Goal: Task Accomplishment & Management: Manage account settings

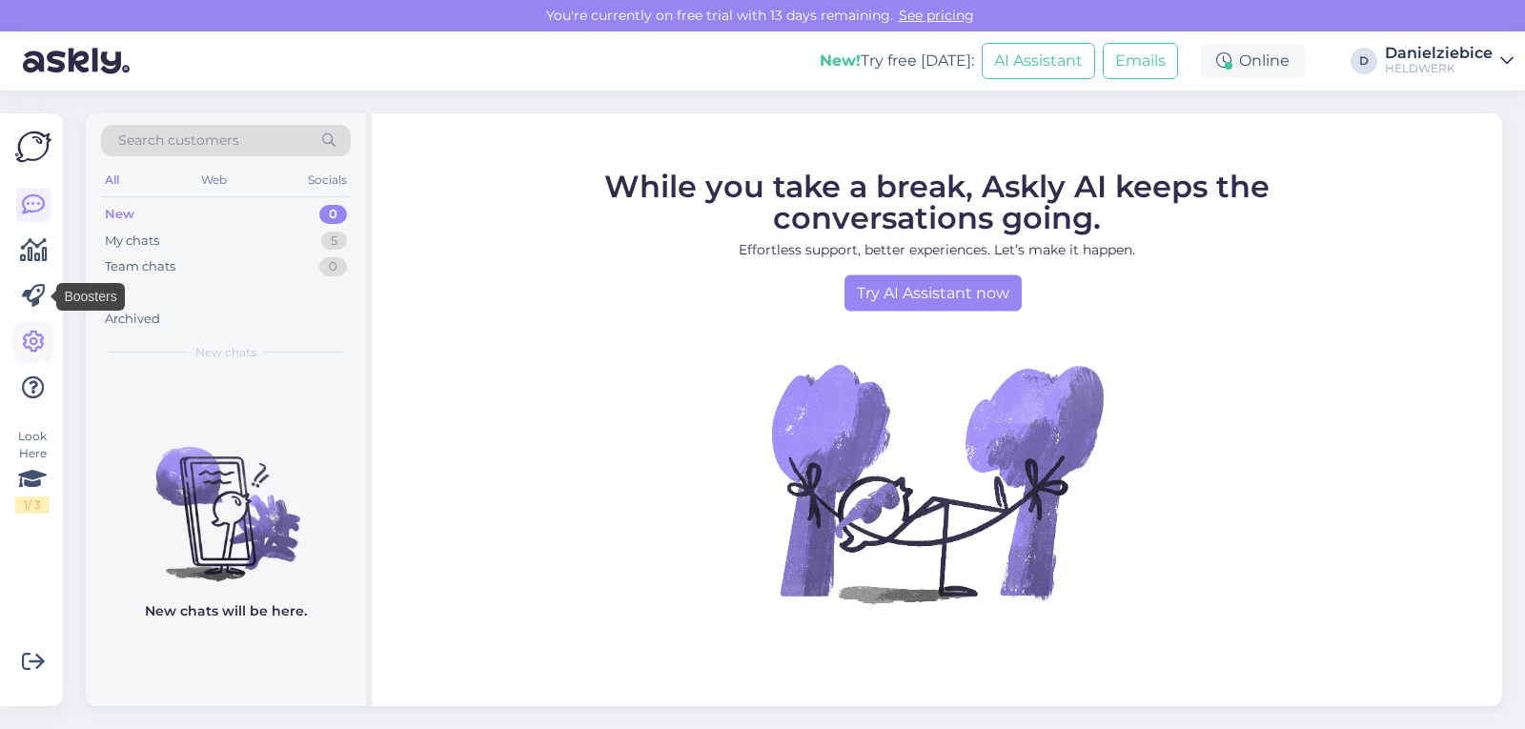
click at [43, 332] on icon at bounding box center [33, 342] width 23 height 23
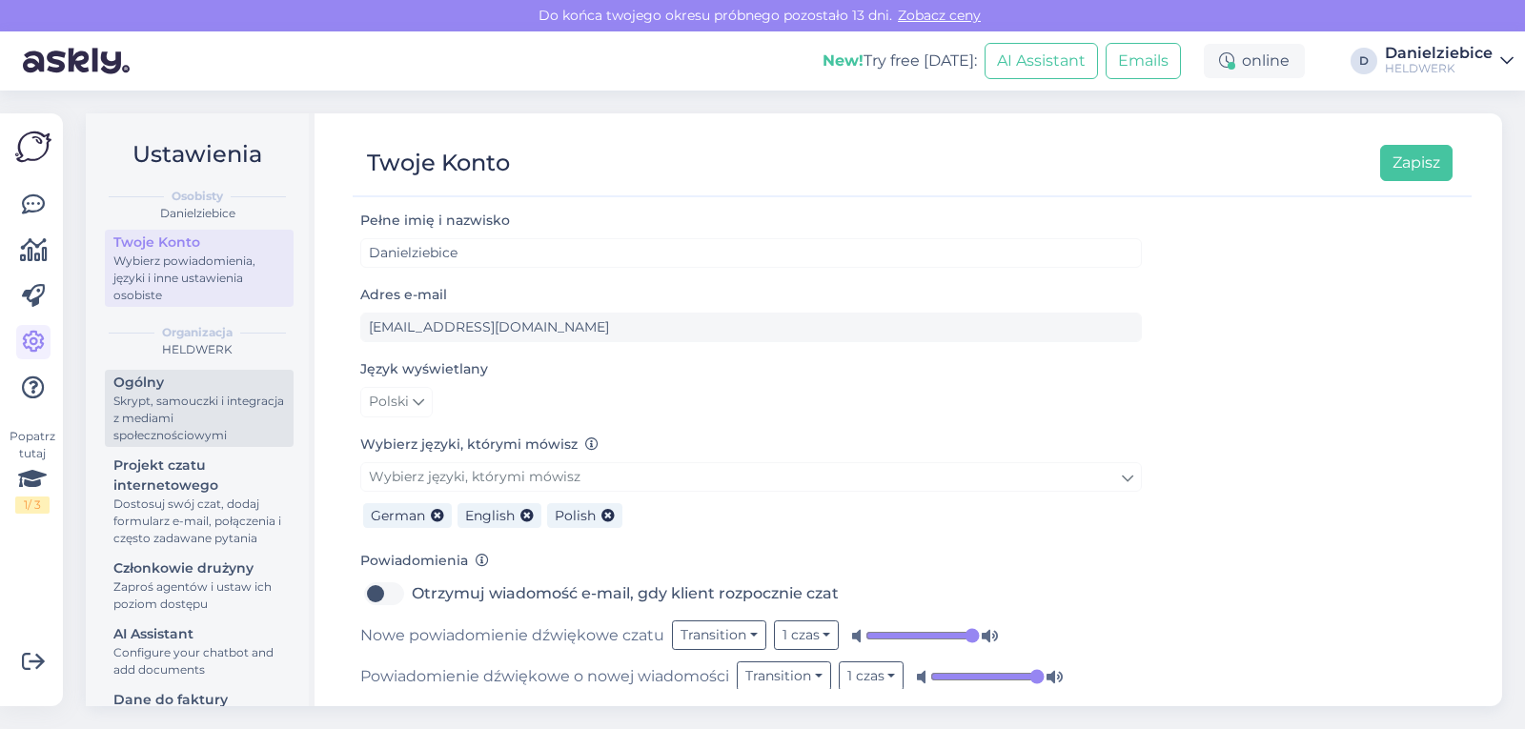
click at [173, 390] on div "Ogólny" at bounding box center [199, 383] width 172 height 20
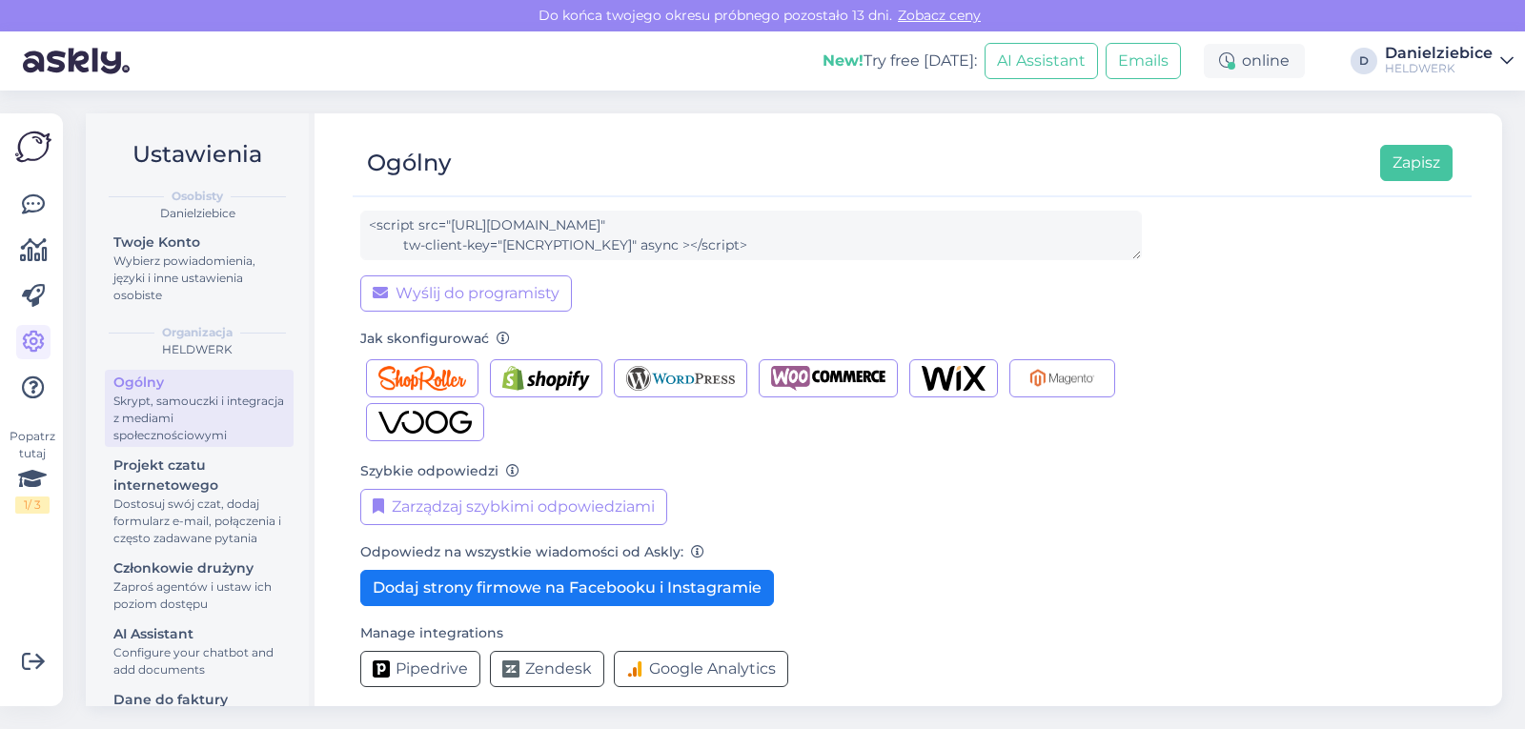
scroll to position [190, 0]
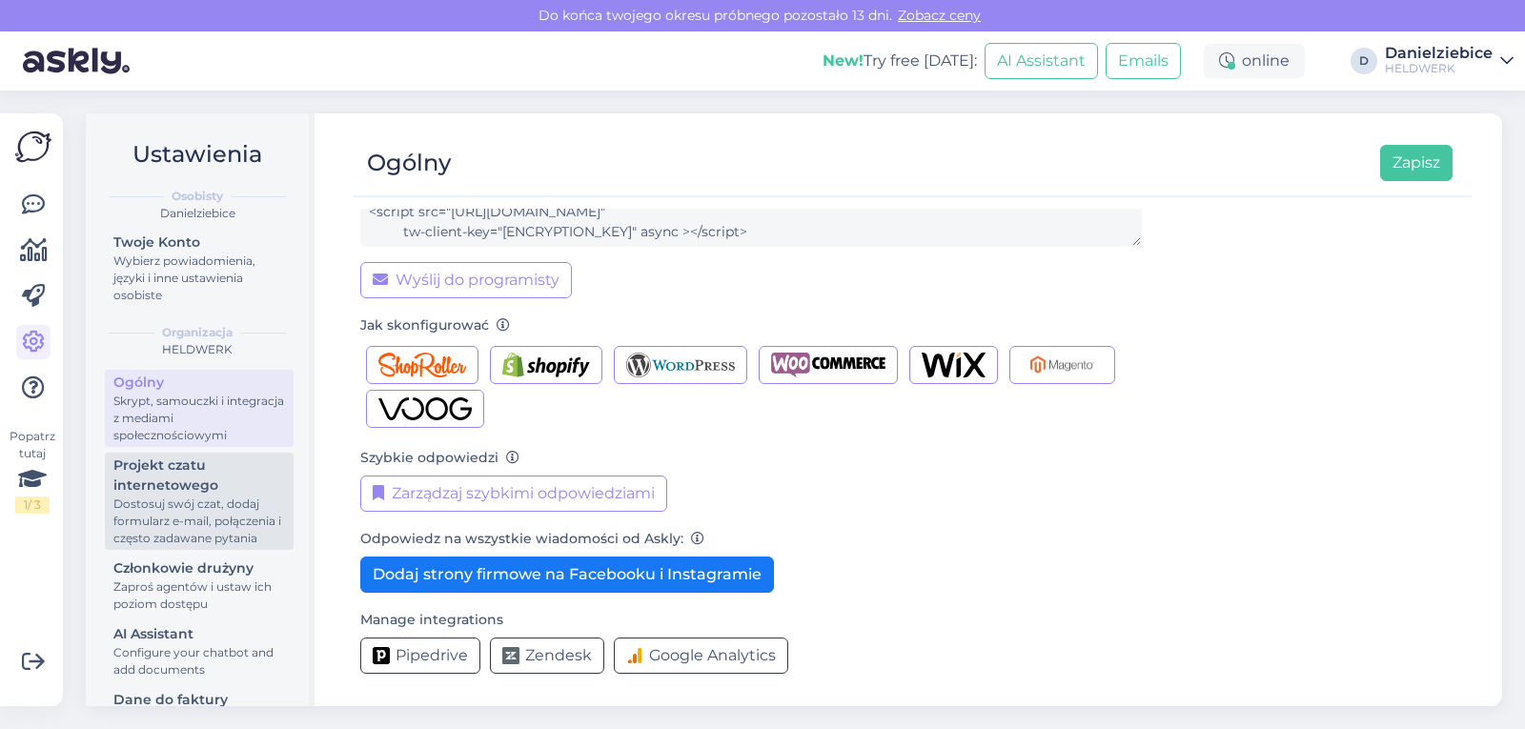
click at [213, 487] on div "Projekt czatu internetowego" at bounding box center [199, 476] width 172 height 40
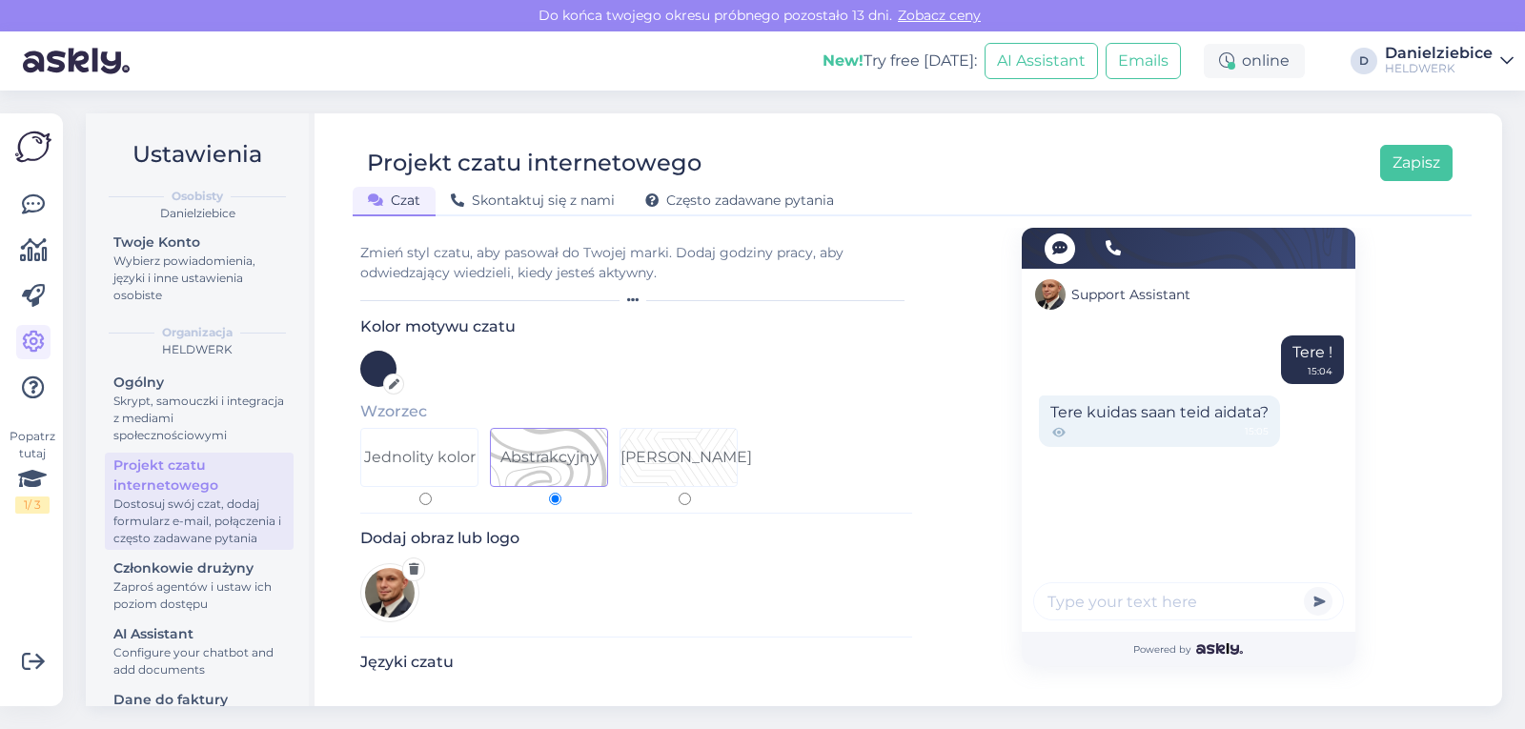
click at [391, 360] on div at bounding box center [378, 369] width 36 height 36
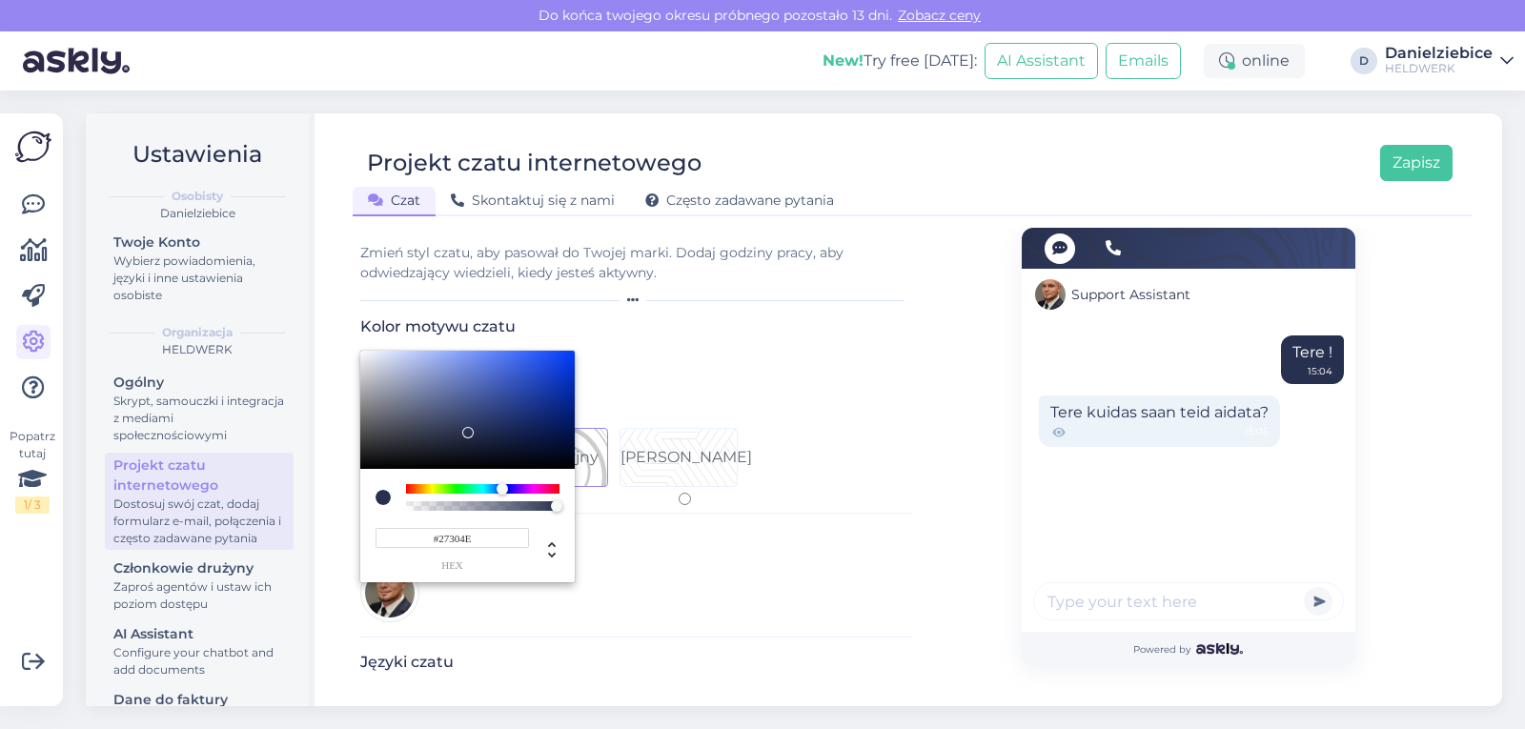
drag, startPoint x: 484, startPoint y: 537, endPoint x: 390, endPoint y: 542, distance: 94.5
click at [390, 542] on input "#27304E" at bounding box center [452, 538] width 153 height 20
paste input "CAFC01"
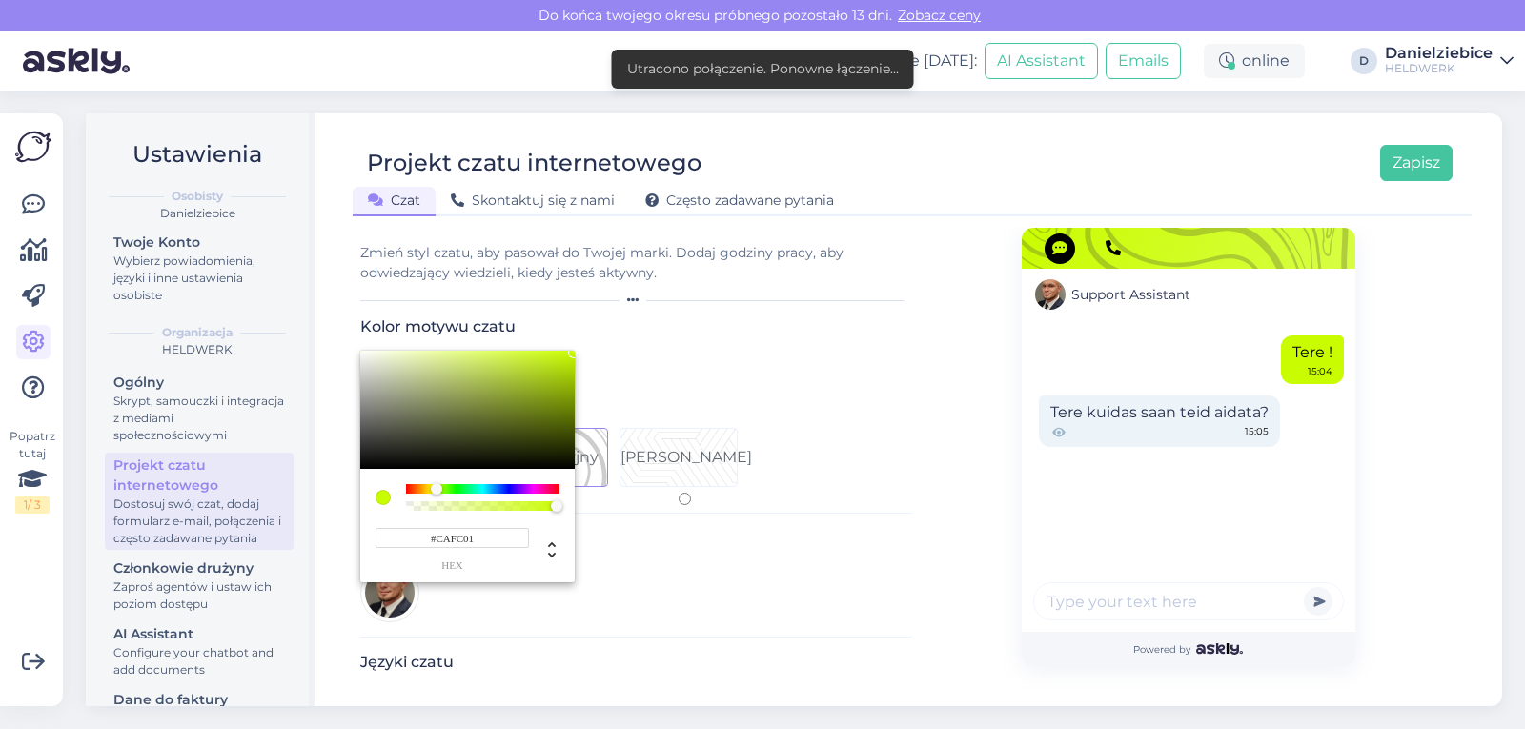
type input "#CAFC01"
click at [878, 366] on div at bounding box center [762, 364] width 1525 height 729
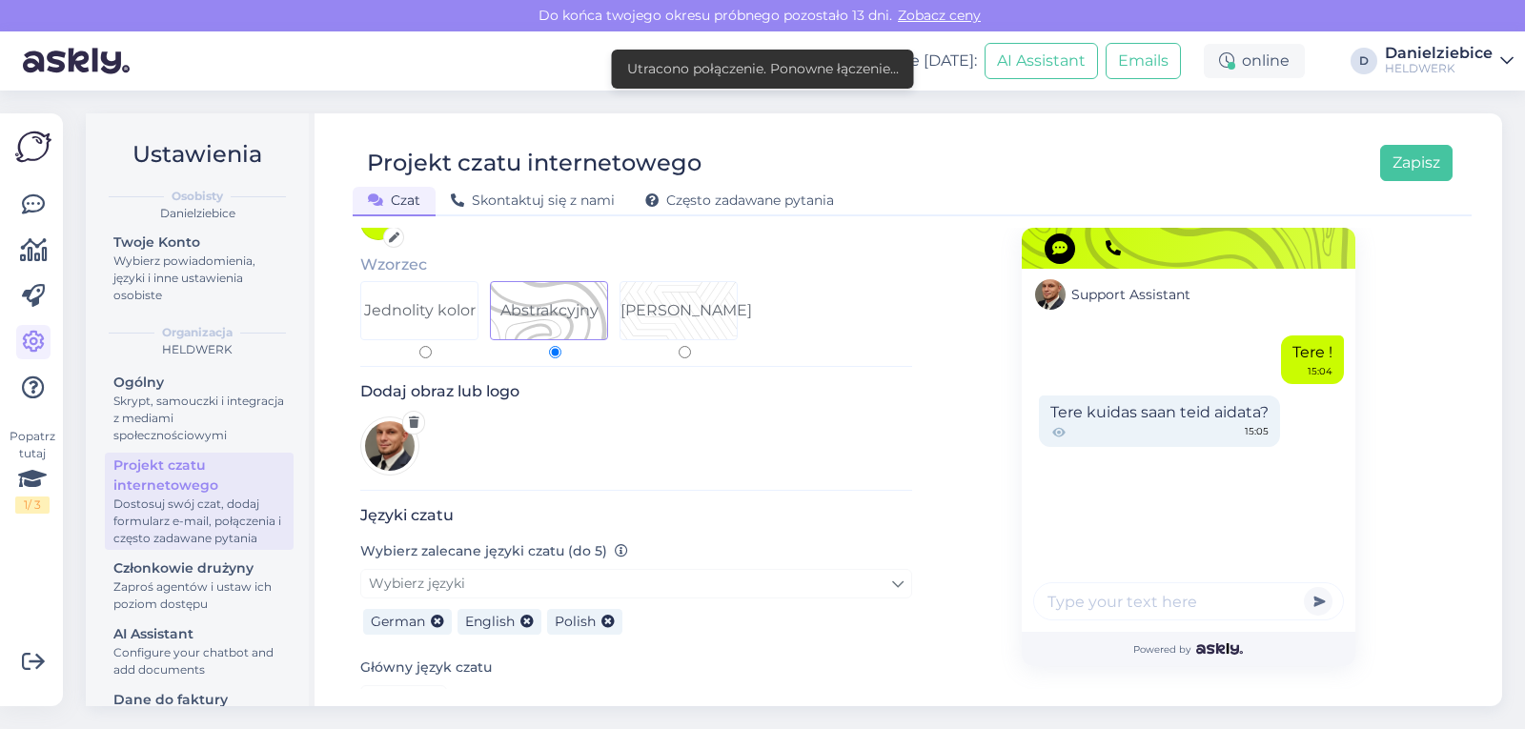
scroll to position [191, 0]
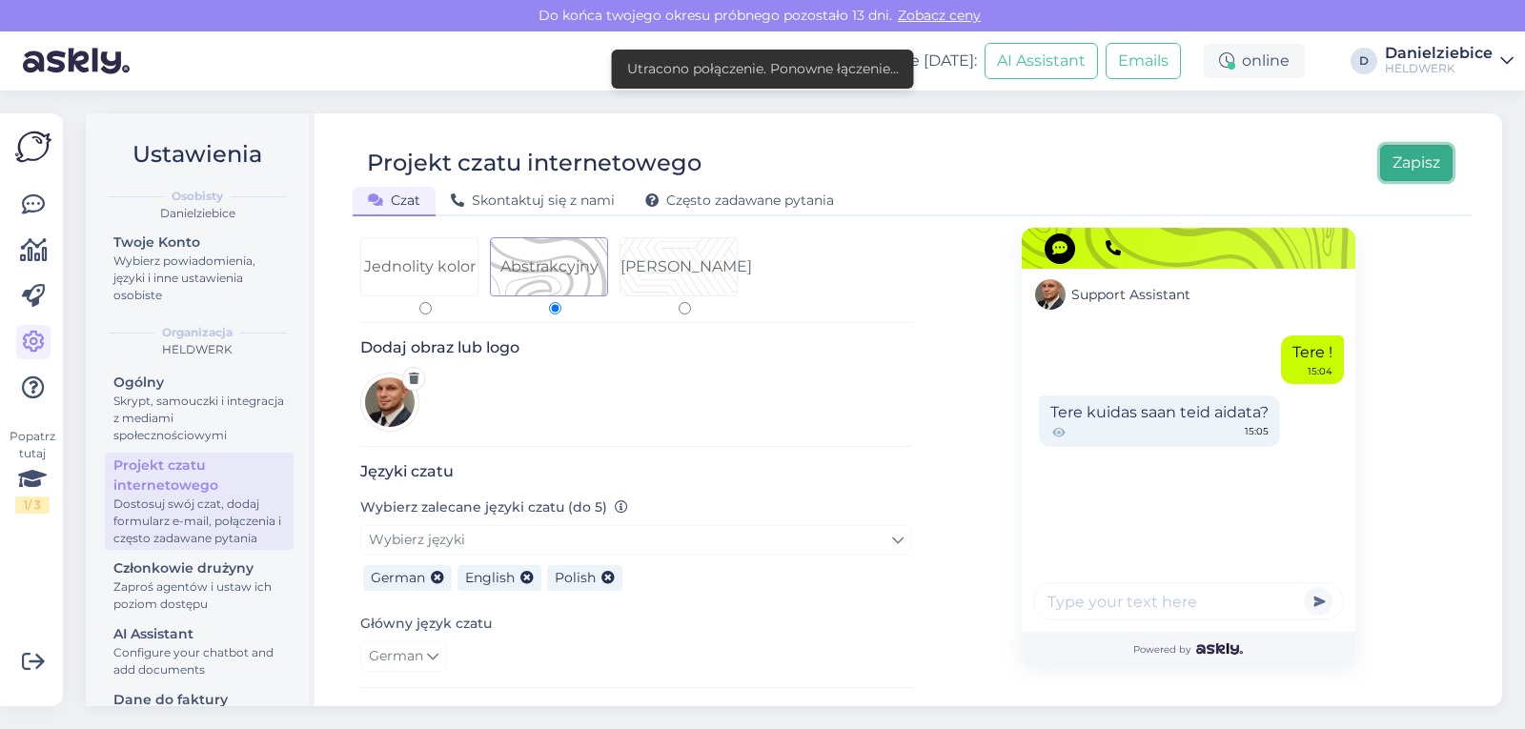
click at [1442, 160] on button "Zapisz" at bounding box center [1416, 163] width 72 height 36
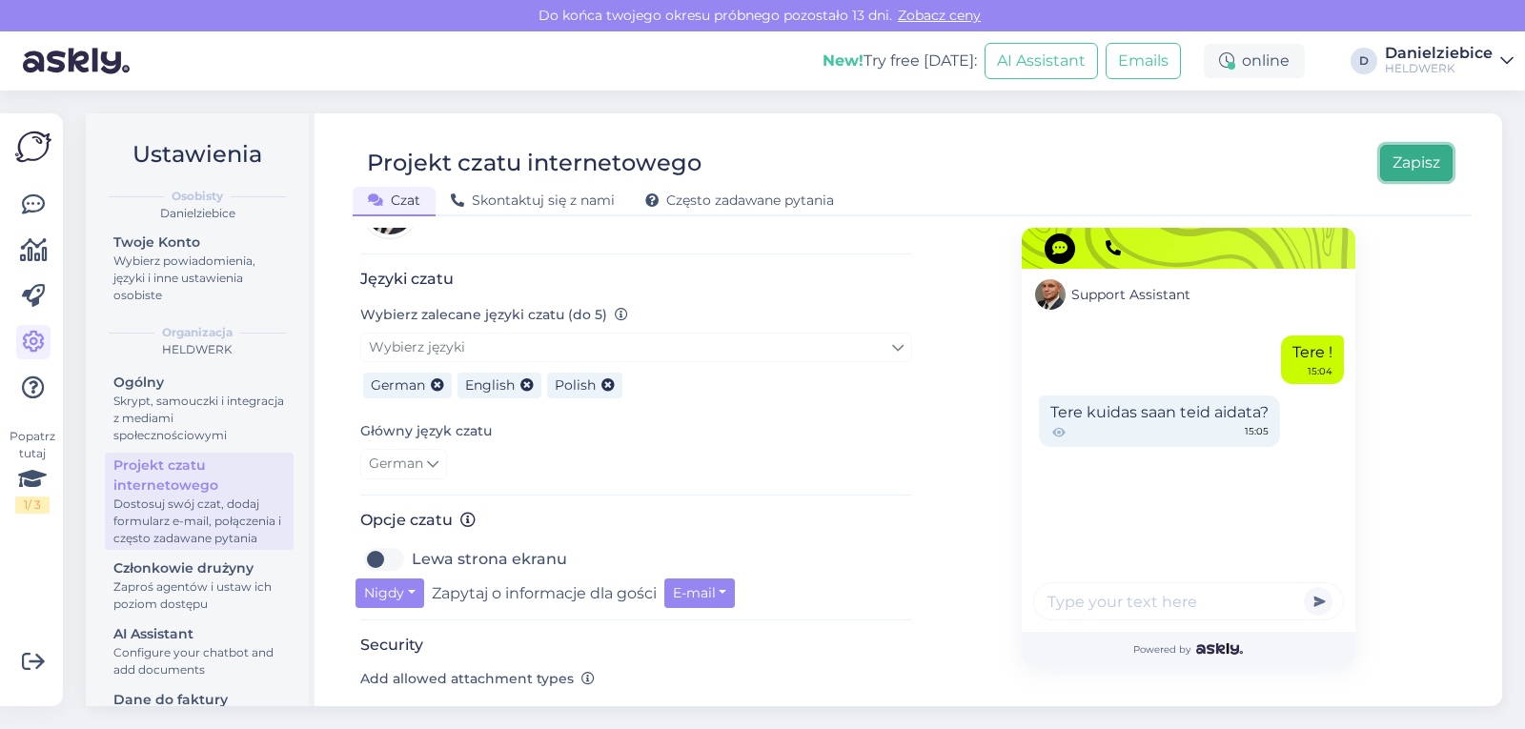
scroll to position [664, 0]
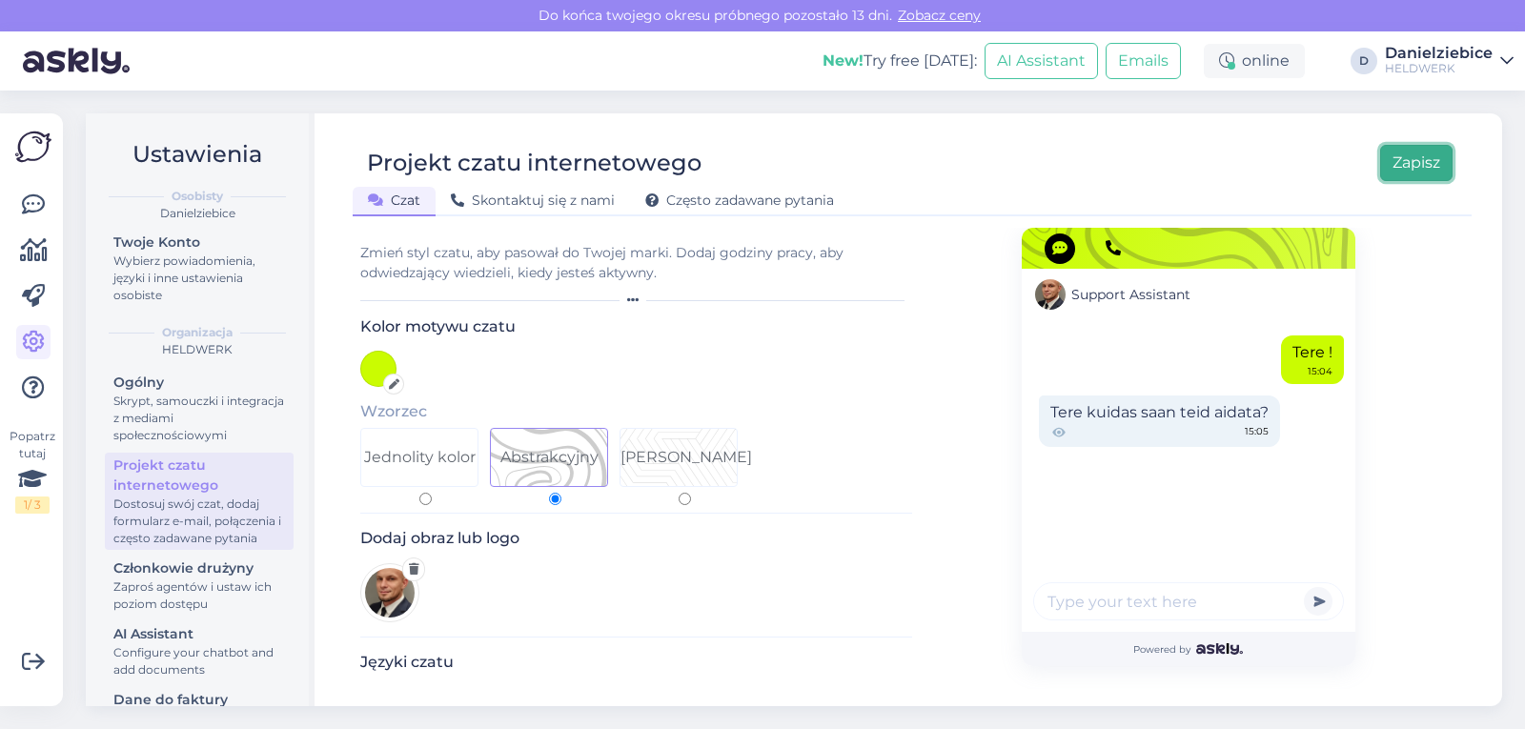
click at [1397, 156] on button "Zapisz" at bounding box center [1416, 163] width 72 height 36
click at [1418, 155] on button "Zapisz" at bounding box center [1416, 163] width 72 height 36
